Goal: Transaction & Acquisition: Purchase product/service

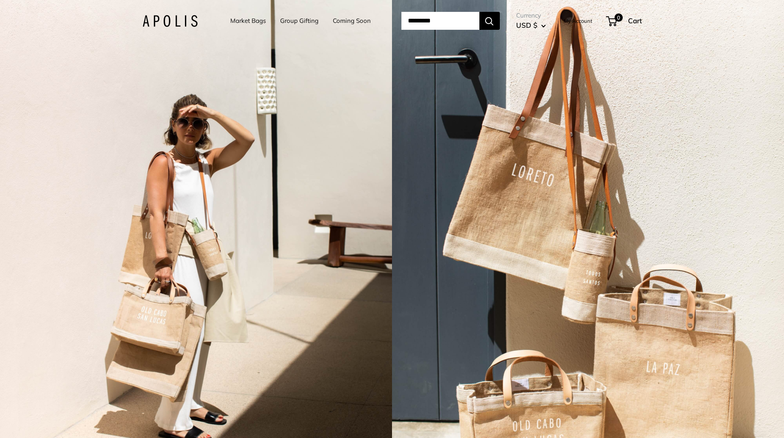
click at [250, 20] on link "Market Bags" at bounding box center [248, 20] width 36 height 11
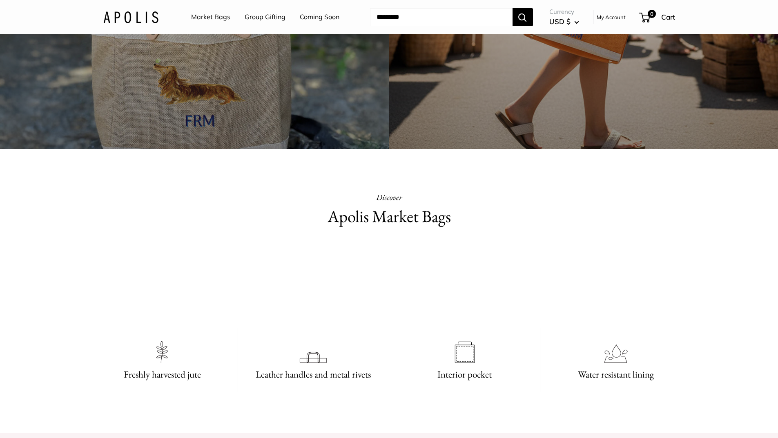
scroll to position [572, 0]
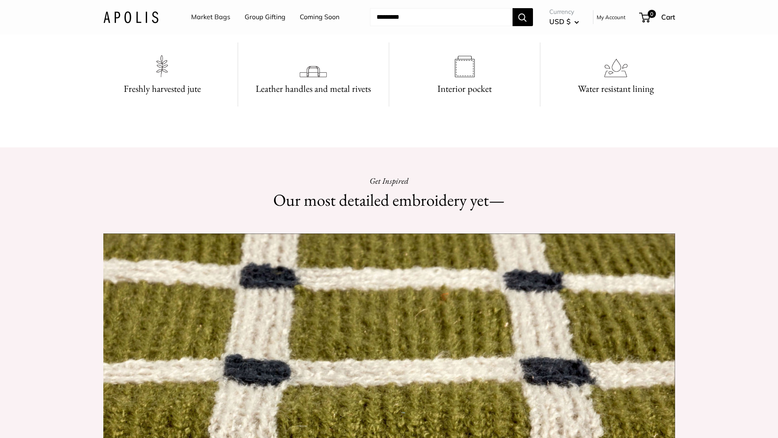
drag, startPoint x: 734, startPoint y: 190, endPoint x: 729, endPoint y: 193, distance: 6.0
click at [733, 107] on section "Apolis Market Bags Discover Freshly harvested jute Leather handles and metal ri…" at bounding box center [389, 5] width 778 height 203
click at [744, 107] on section "Apolis Market Bags Discover Freshly harvested jute Leather handles and metal ri…" at bounding box center [389, 5] width 778 height 203
